Goal: Information Seeking & Learning: Find specific page/section

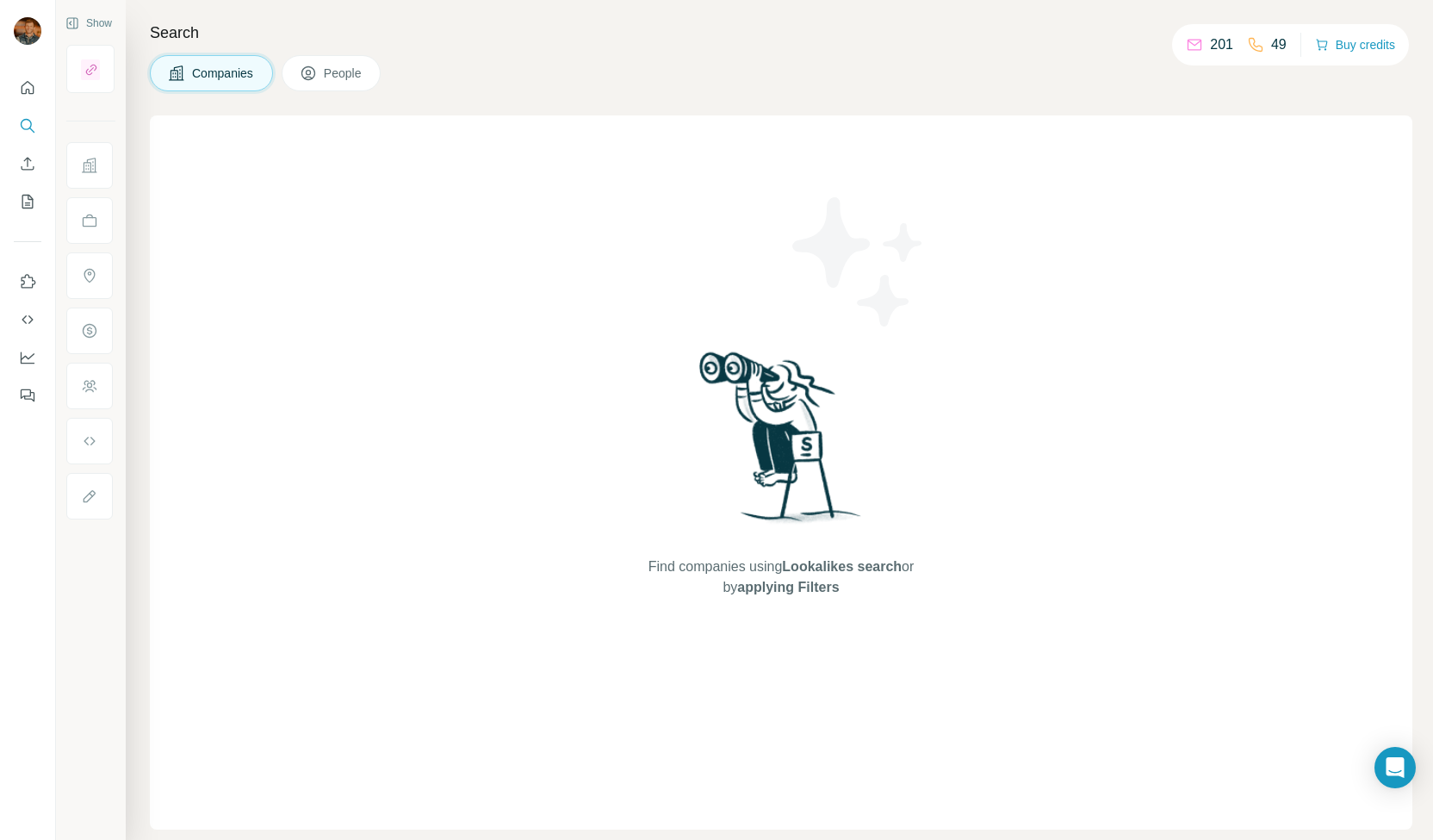
click at [218, 71] on span "Companies" at bounding box center [223, 73] width 62 height 17
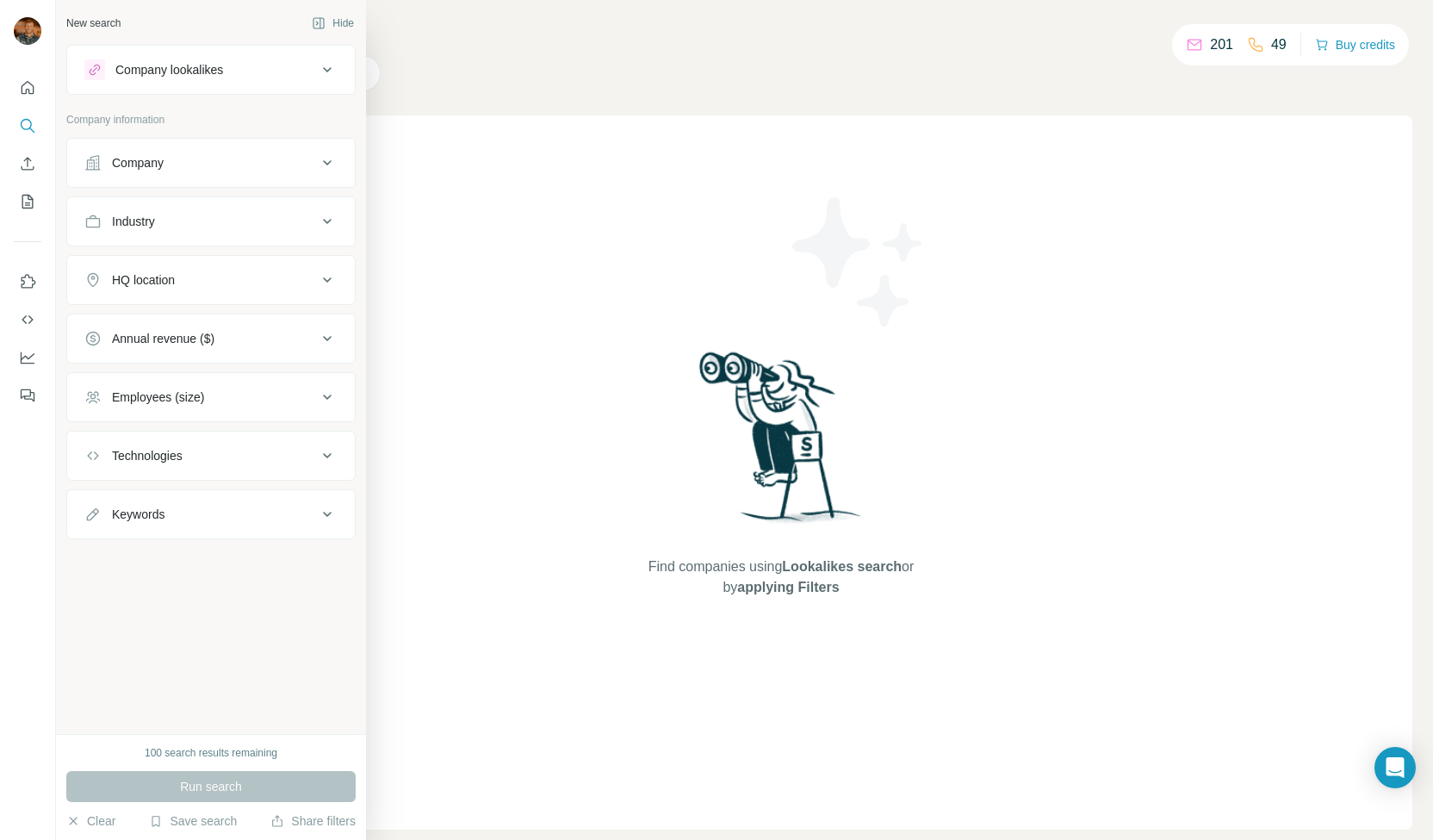
click at [234, 72] on div "Company lookalikes" at bounding box center [201, 70] width 233 height 21
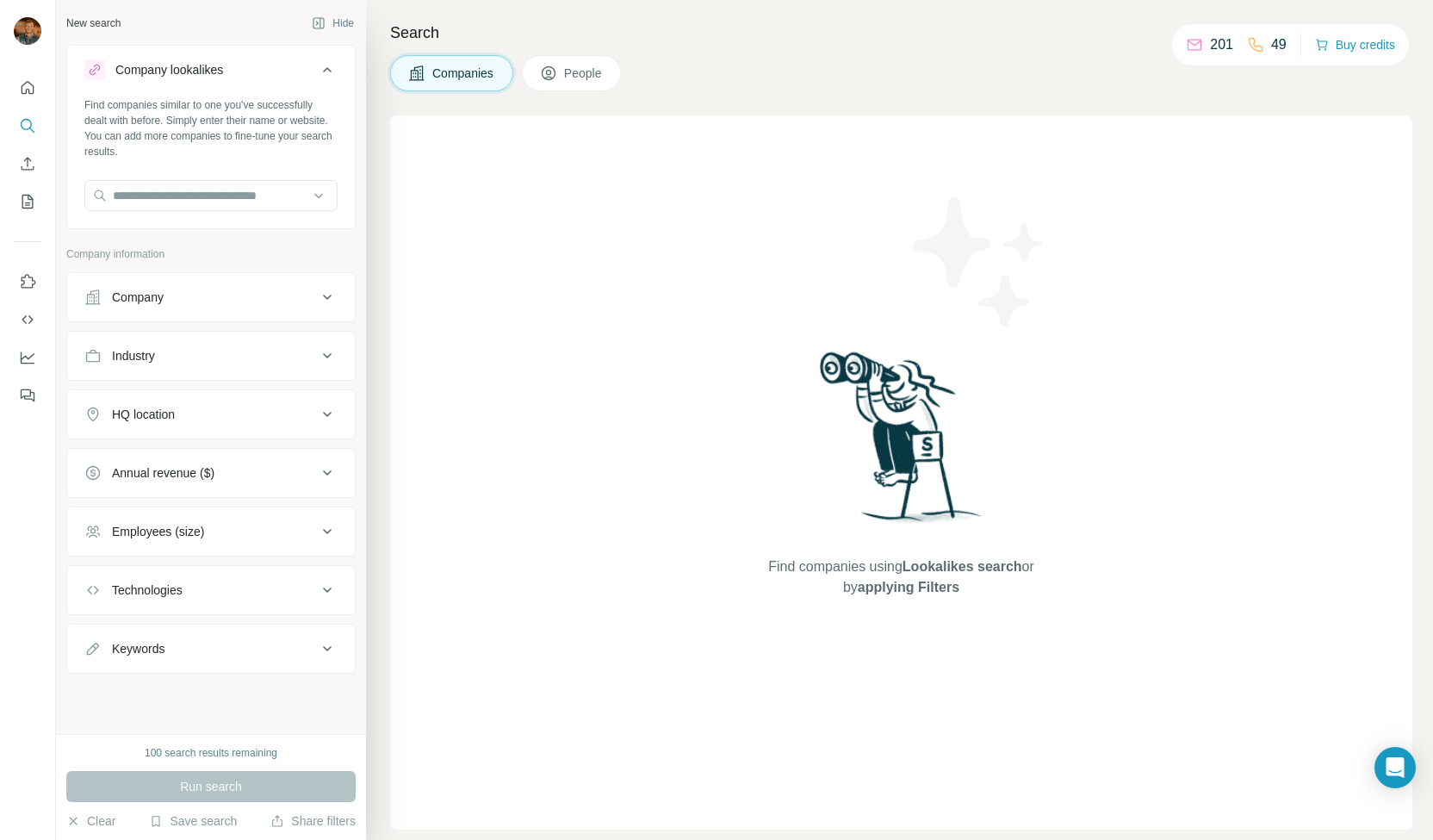
click at [574, 66] on span "People" at bounding box center [584, 73] width 40 height 17
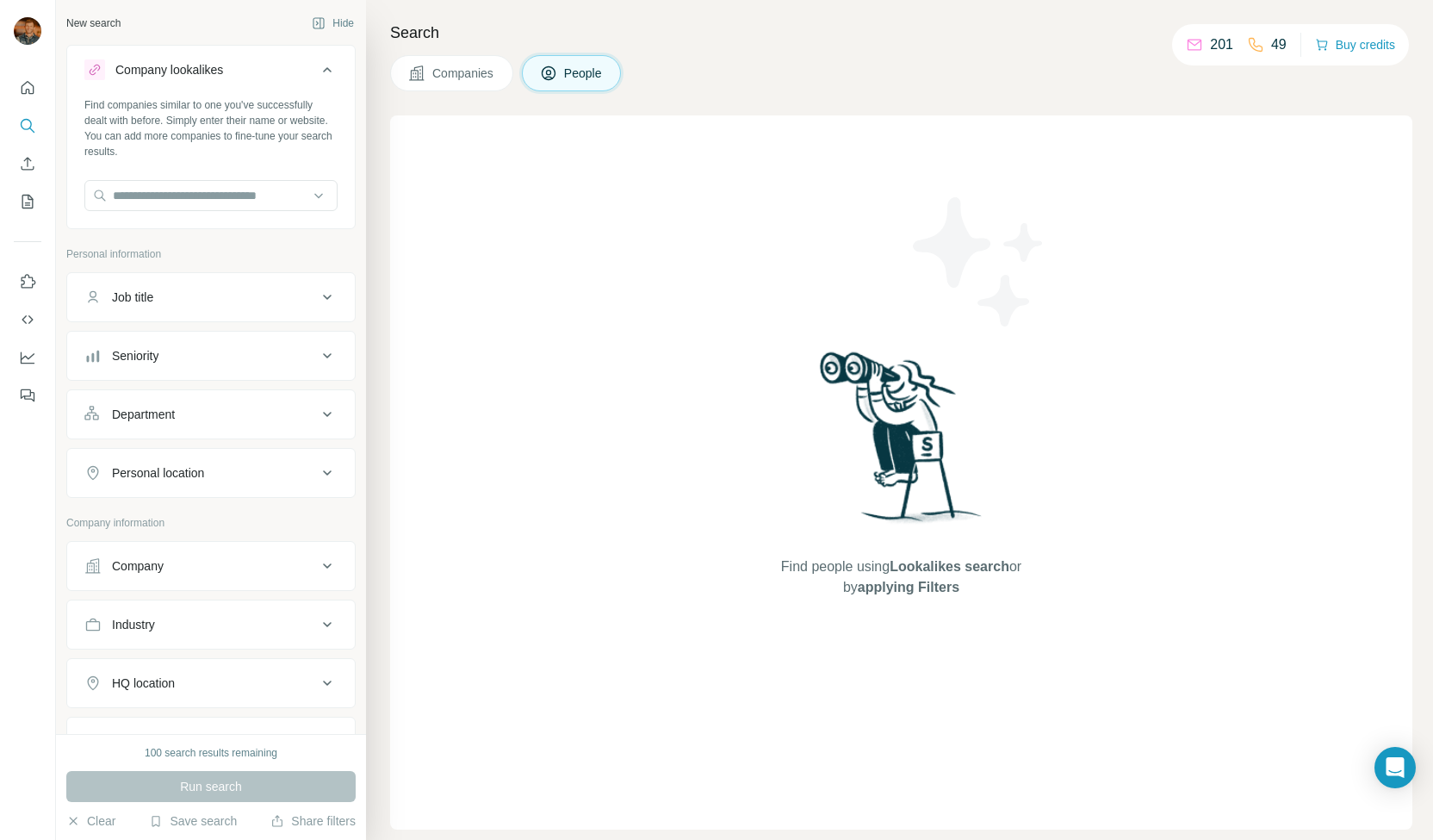
click at [193, 306] on button "Job title" at bounding box center [211, 297] width 288 height 42
click at [214, 403] on div "Seniority" at bounding box center [201, 408] width 233 height 17
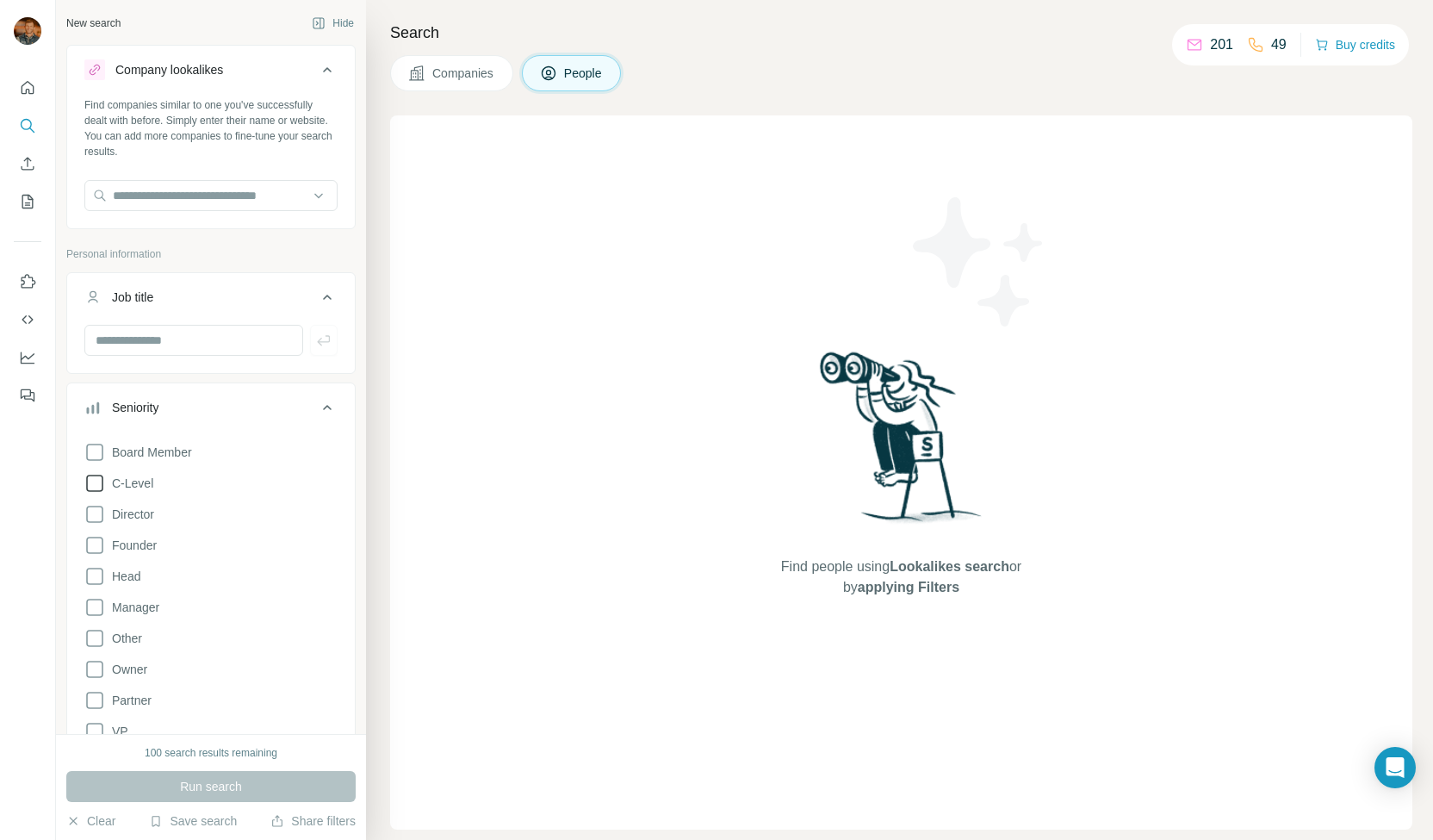
click at [97, 480] on icon at bounding box center [95, 483] width 21 height 21
click at [95, 549] on icon at bounding box center [95, 546] width 21 height 21
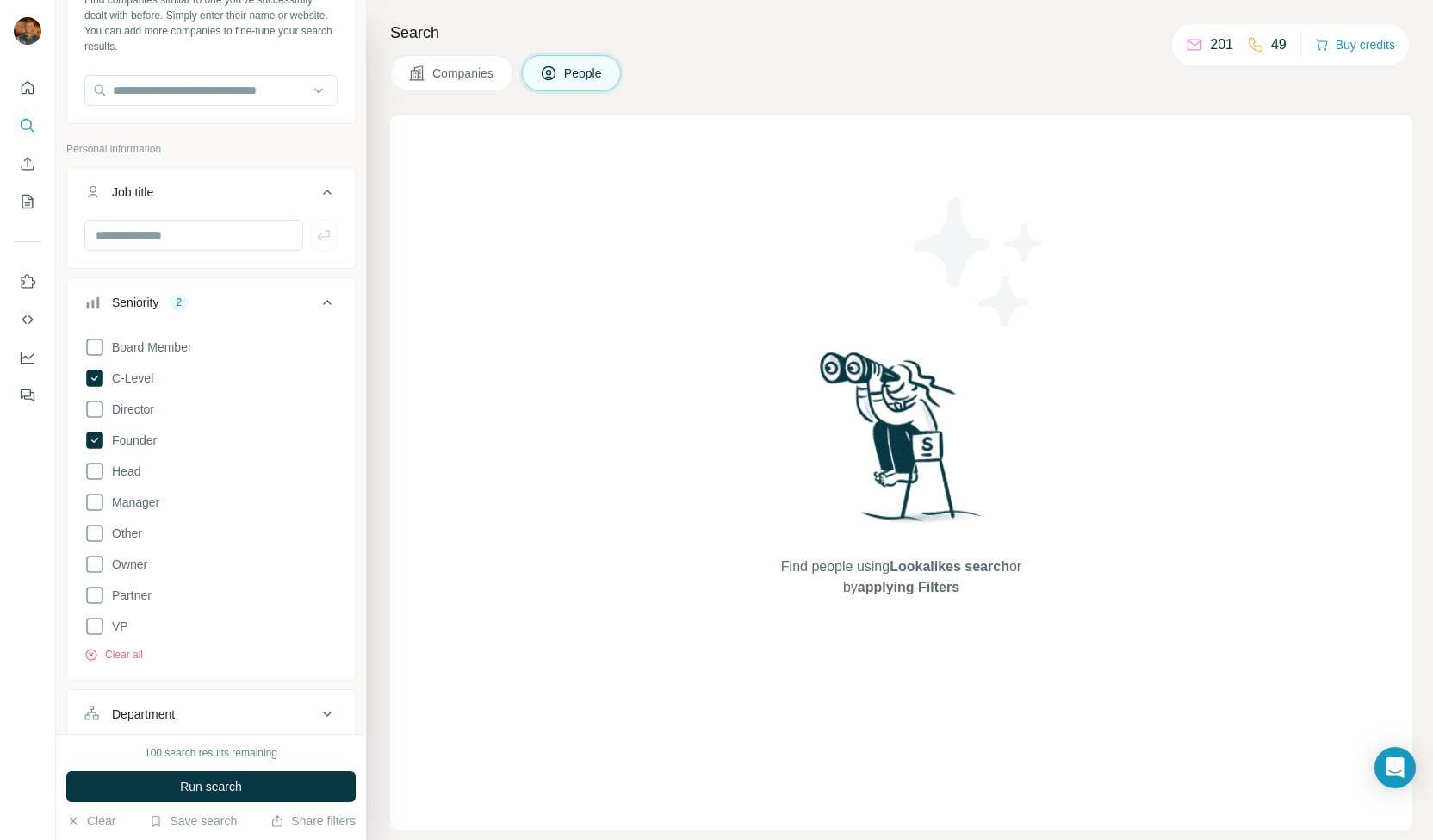
scroll to position [109, 0]
click at [93, 563] on icon at bounding box center [95, 561] width 21 height 21
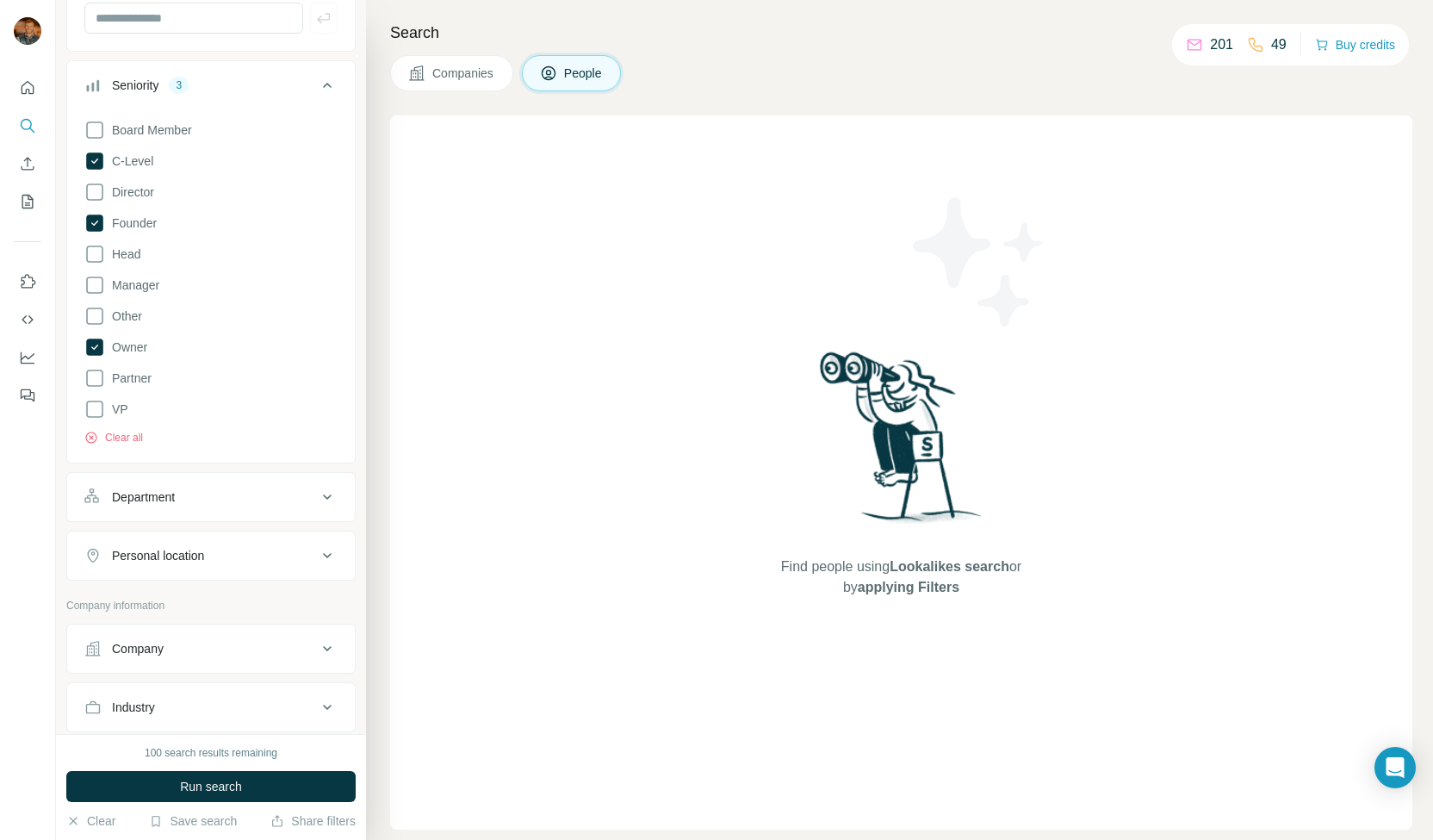
scroll to position [325, 0]
click at [207, 637] on div "Company" at bounding box center [201, 645] width 233 height 17
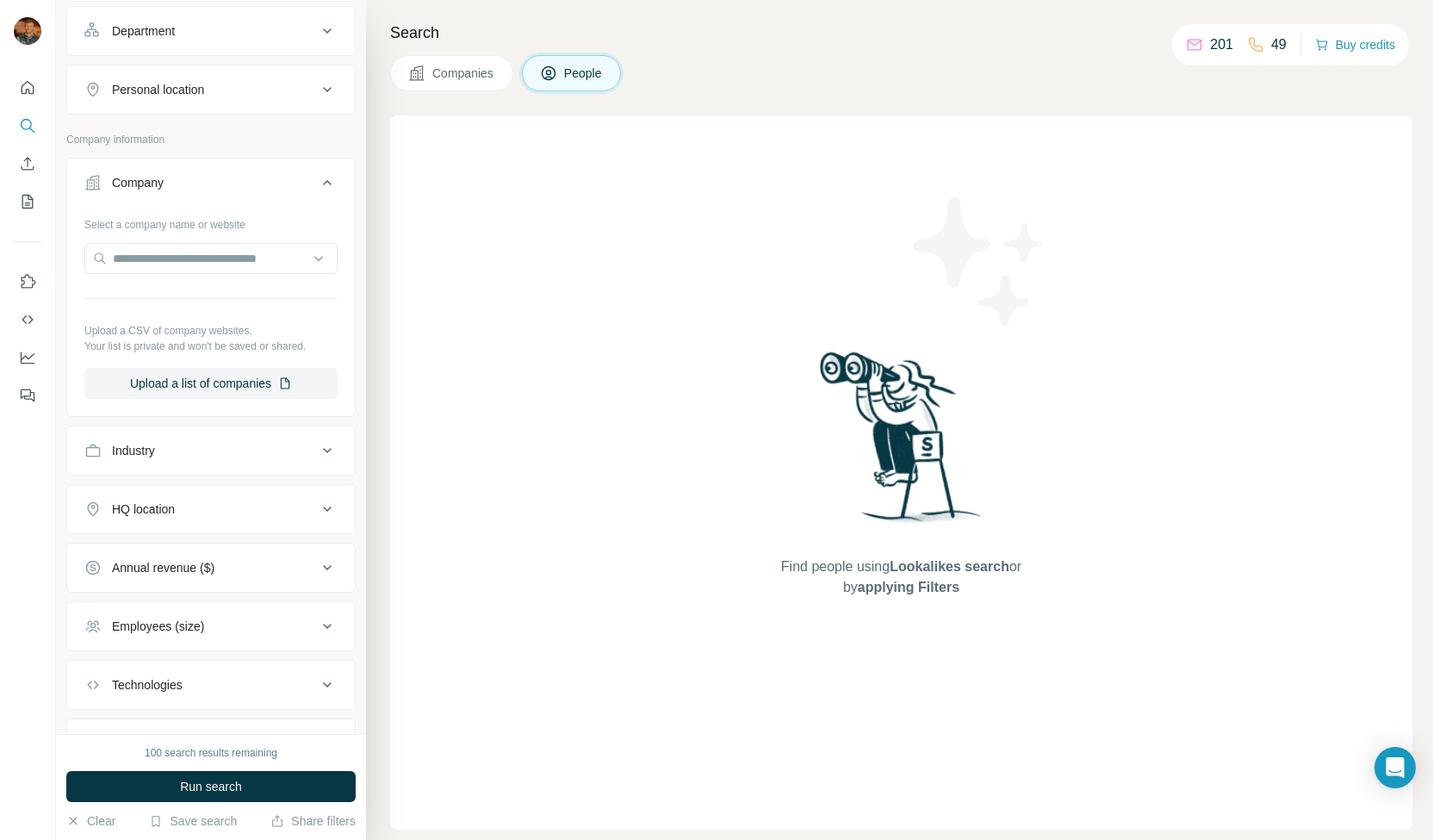
scroll to position [796, 0]
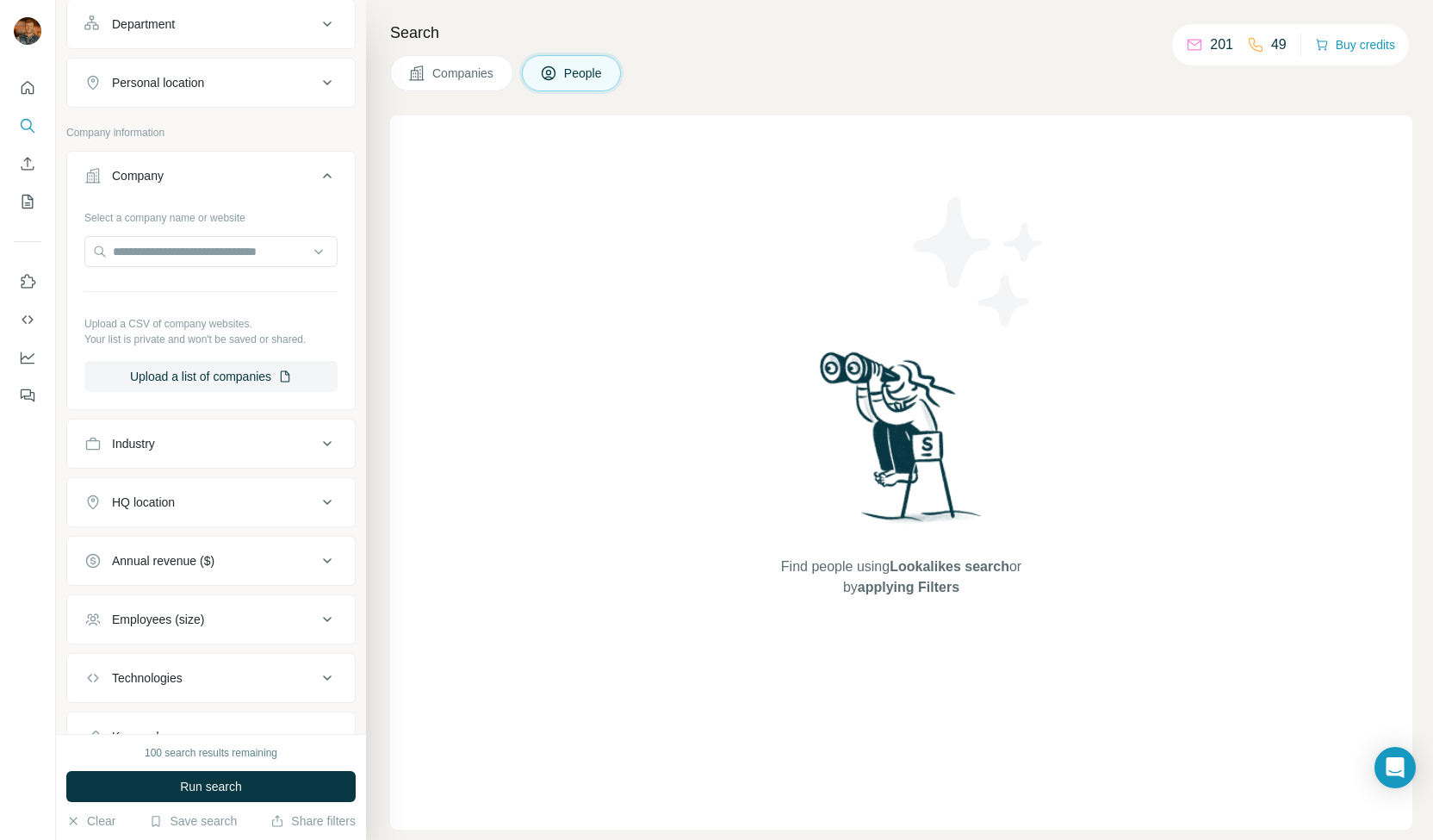
click at [234, 560] on div "Annual revenue ($)" at bounding box center [201, 561] width 233 height 17
click at [93, 595] on icon at bounding box center [95, 599] width 21 height 21
click at [92, 626] on icon at bounding box center [95, 631] width 21 height 21
click at [96, 660] on icon at bounding box center [95, 662] width 21 height 21
click at [90, 688] on icon at bounding box center [95, 694] width 21 height 21
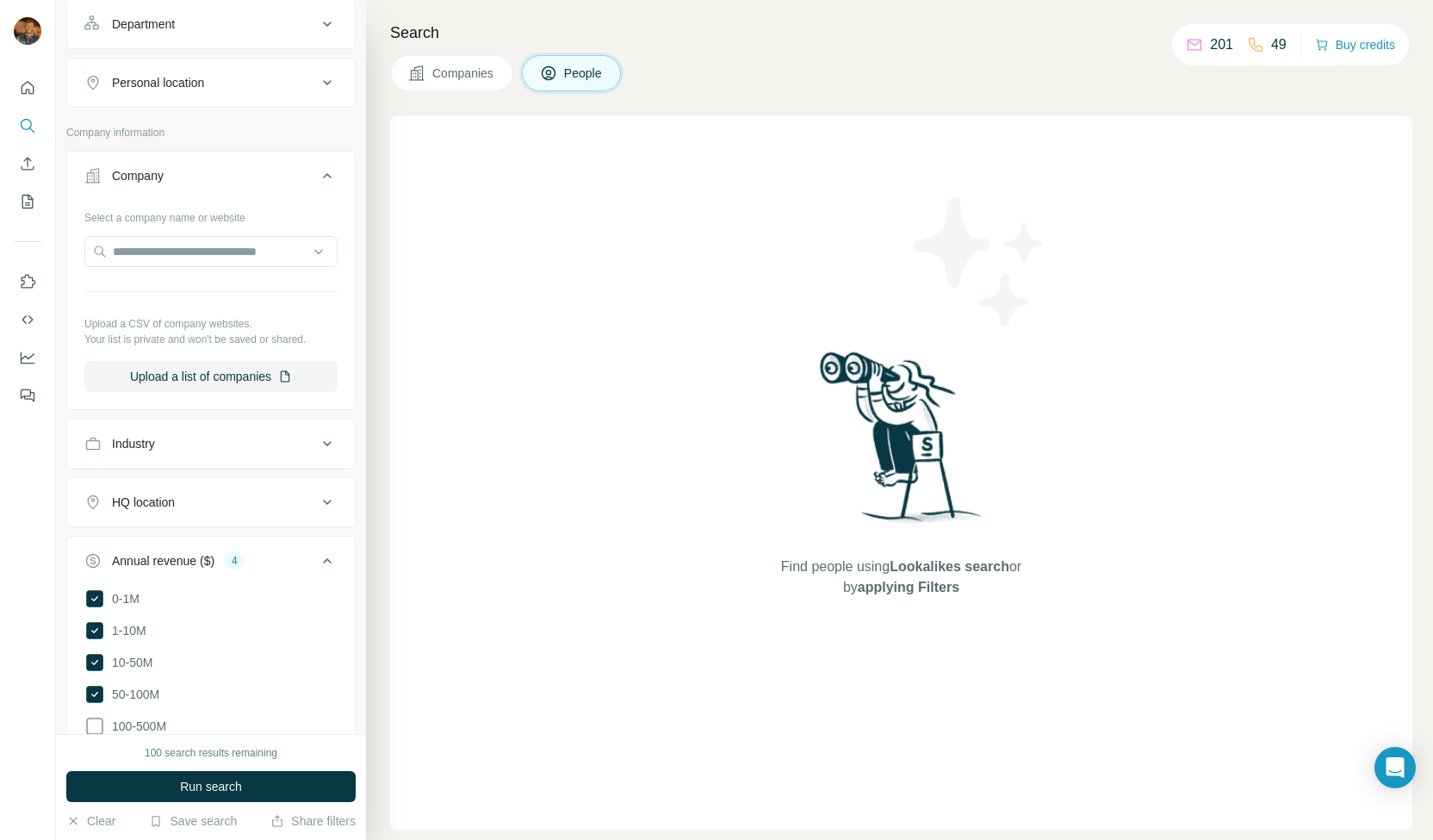
click at [349, 532] on div "New search Hide Company lookalikes Find companies similar to one you've success…" at bounding box center [211, 367] width 310 height 734
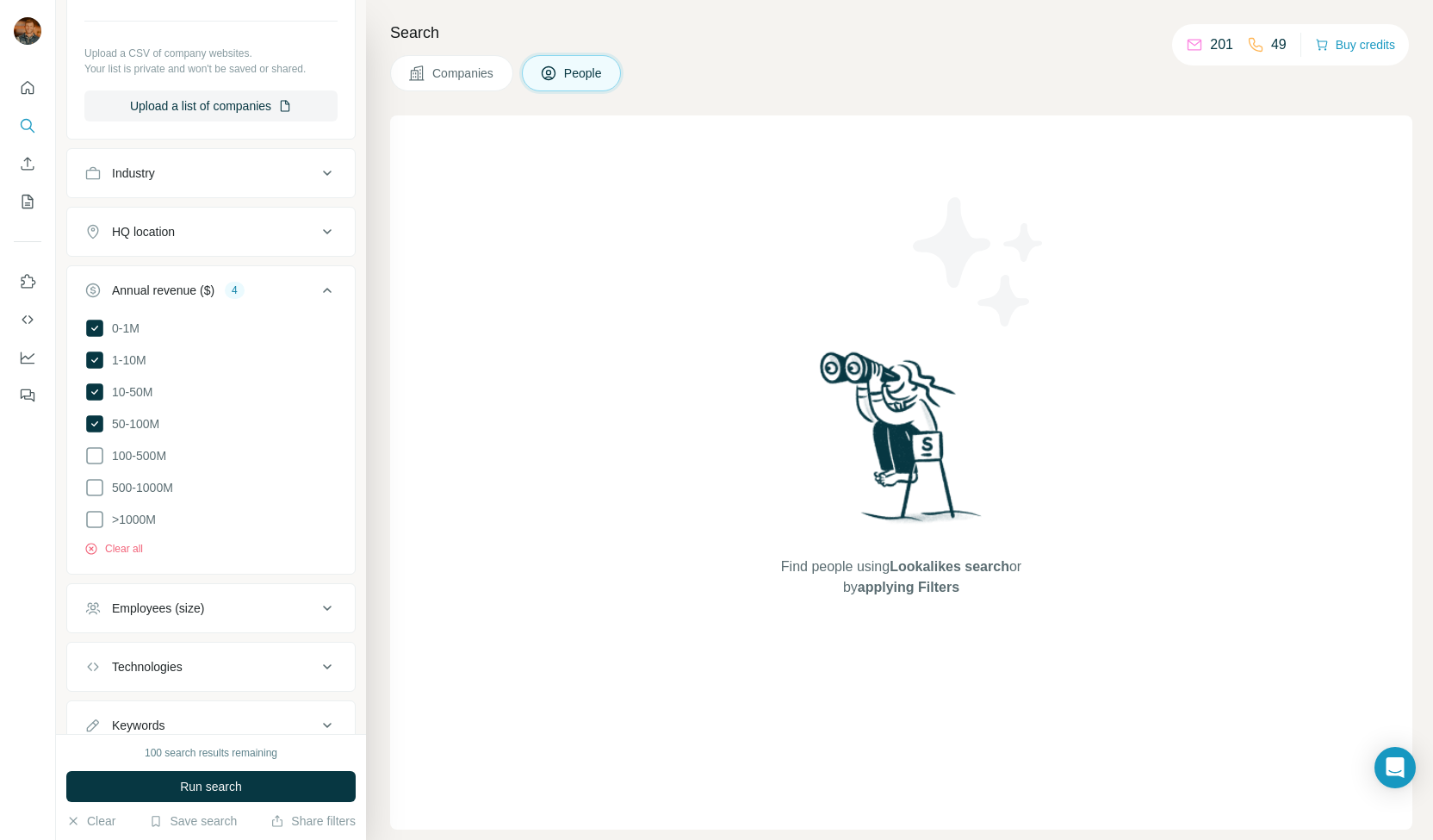
scroll to position [1120, 0]
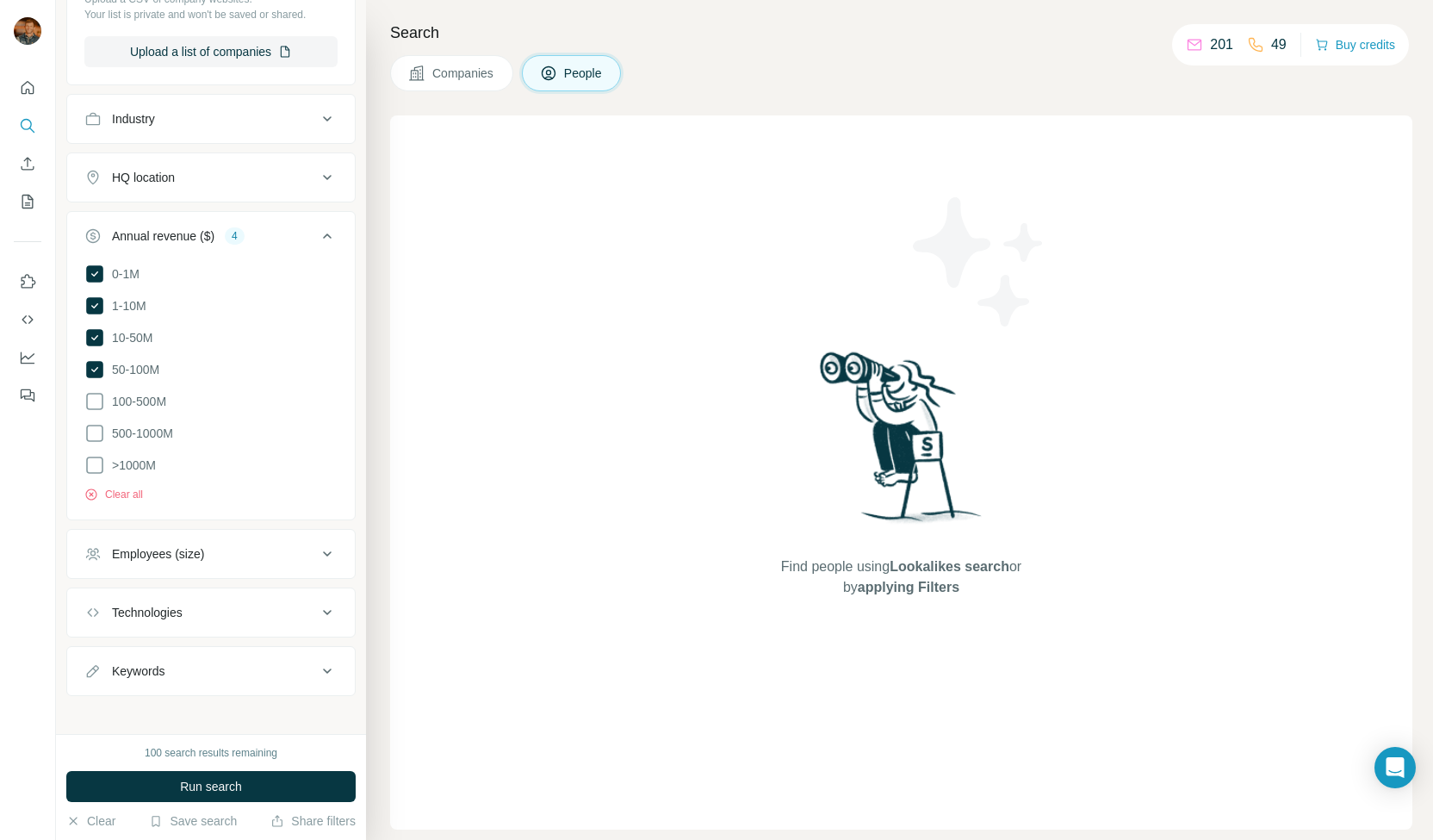
click at [212, 545] on div "Employees (size)" at bounding box center [201, 553] width 233 height 17
click at [96, 649] on icon at bounding box center [95, 656] width 21 height 21
click at [94, 677] on icon at bounding box center [95, 688] width 21 height 21
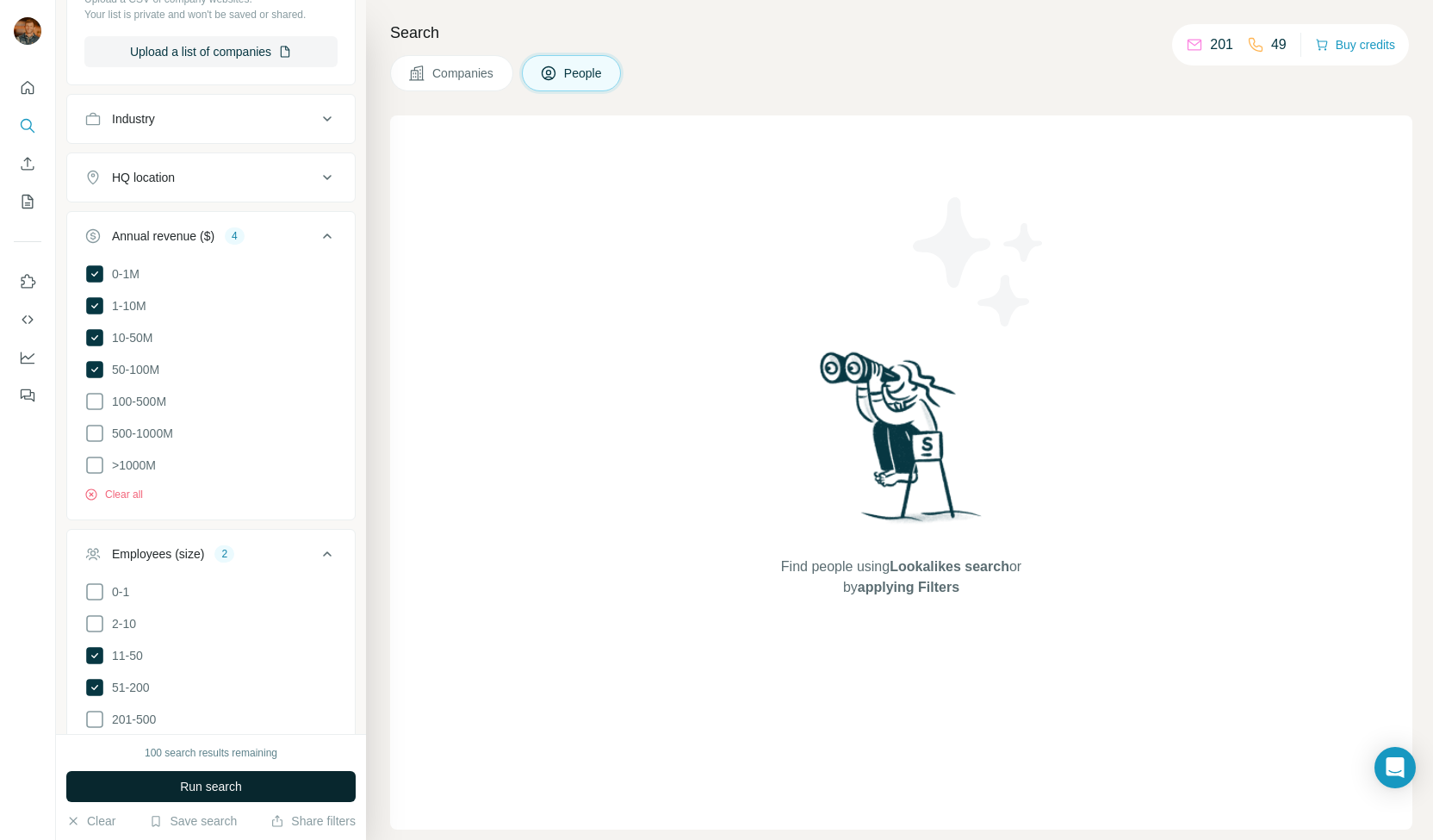
click at [184, 781] on span "Run search" at bounding box center [211, 786] width 62 height 17
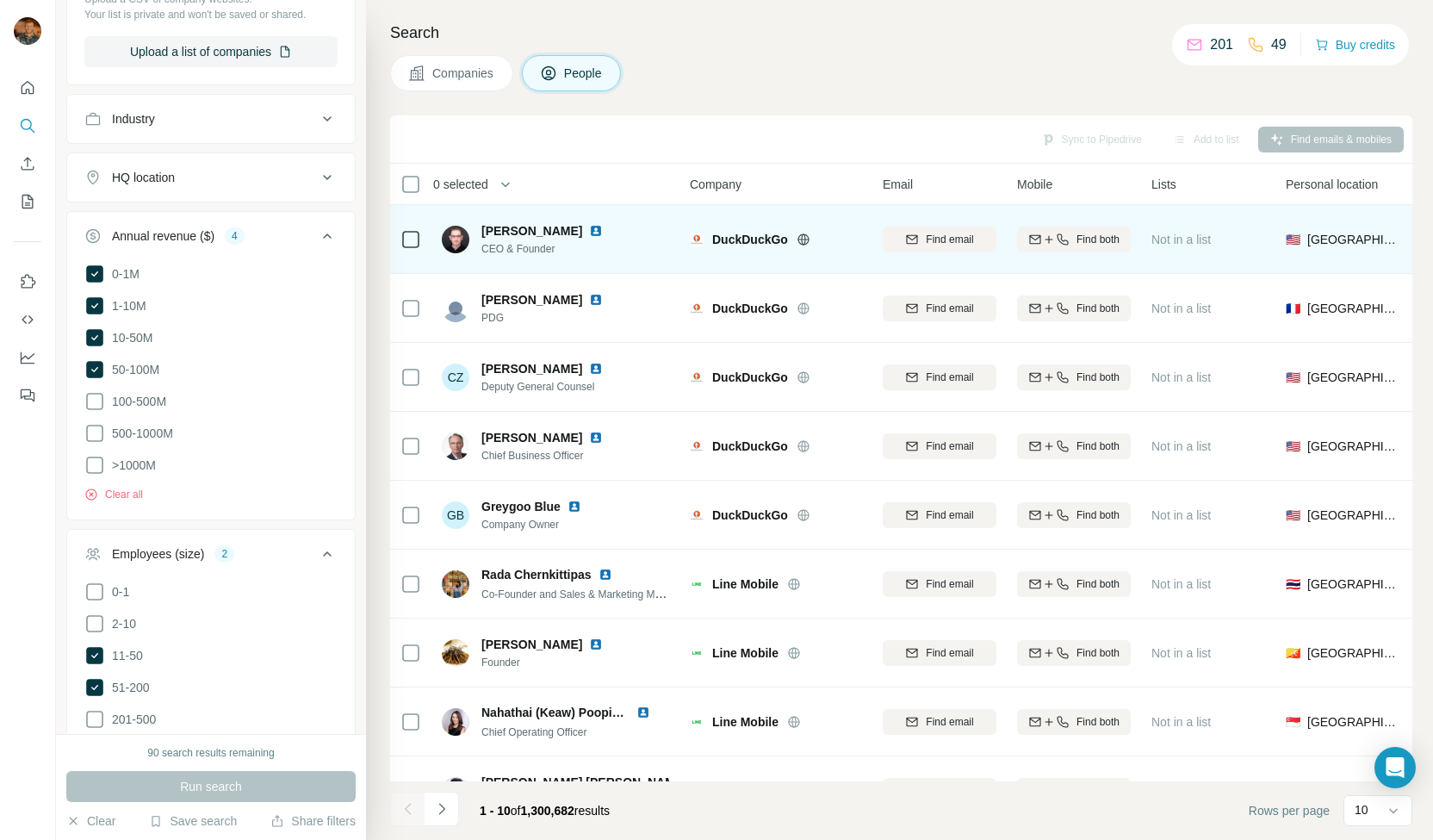
click at [596, 230] on img at bounding box center [596, 231] width 14 height 14
